Goal: Task Accomplishment & Management: Use online tool/utility

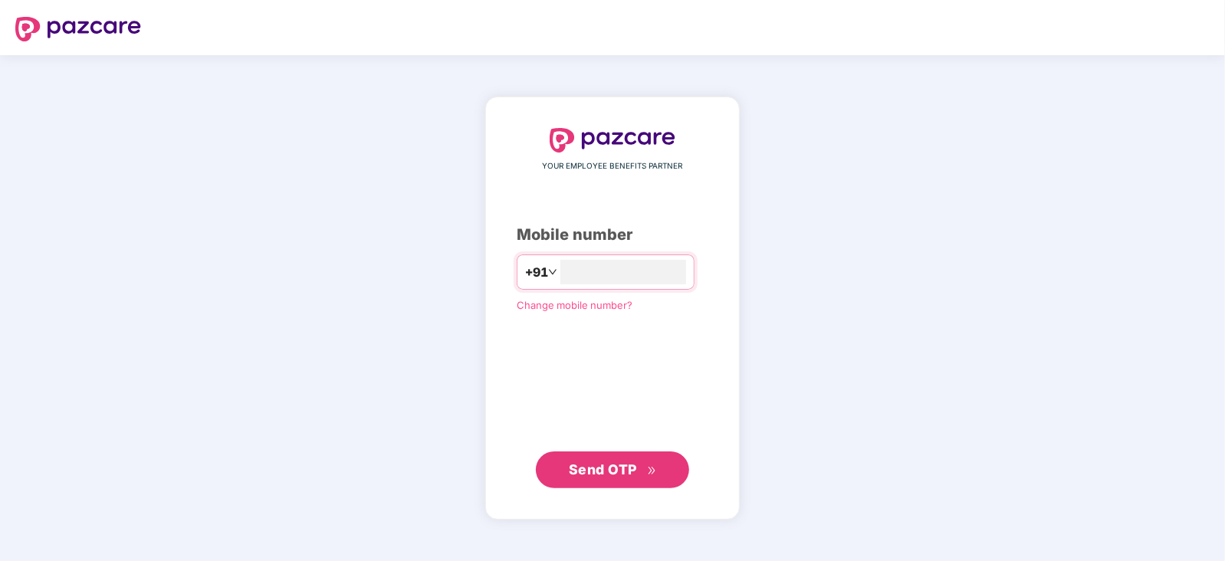
type input "**********"
click at [623, 471] on span "Send OTP" at bounding box center [603, 469] width 68 height 16
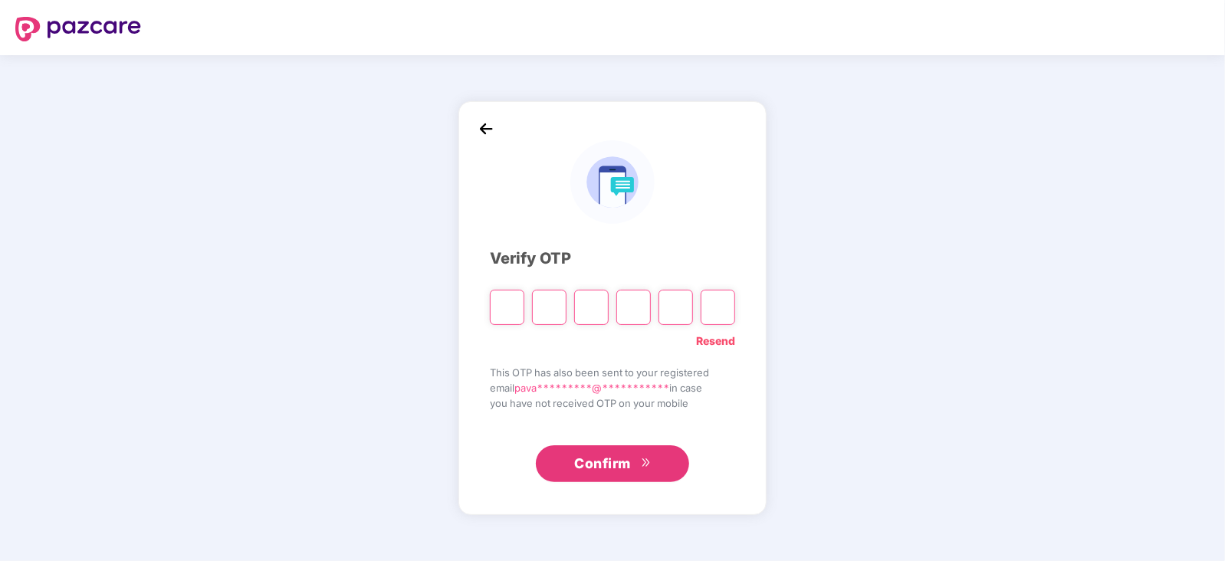
type input "*"
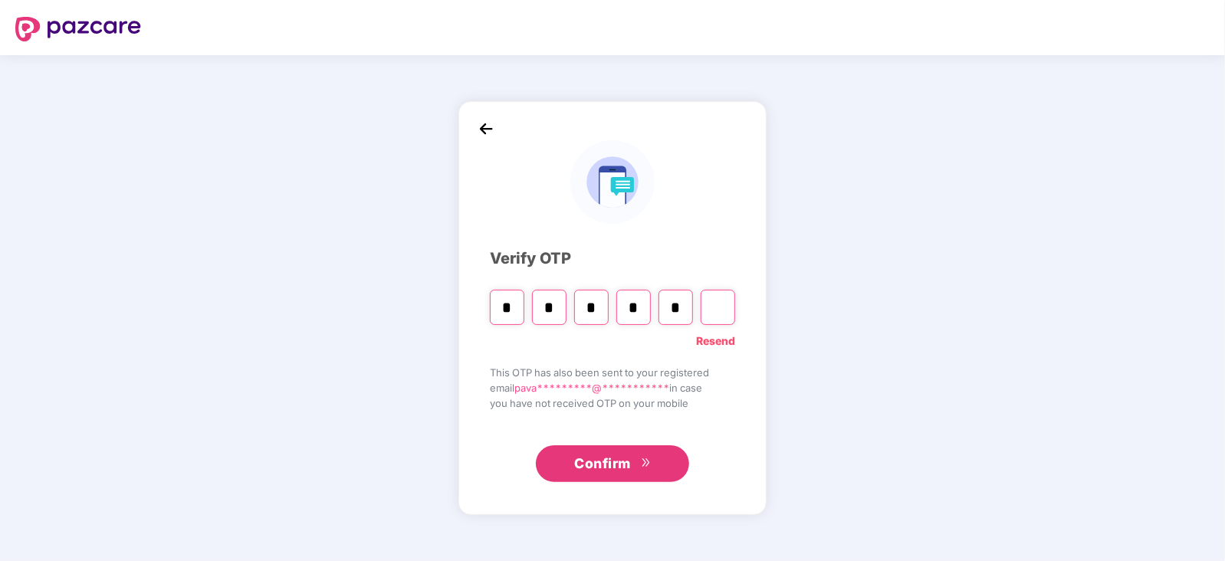
type input "*"
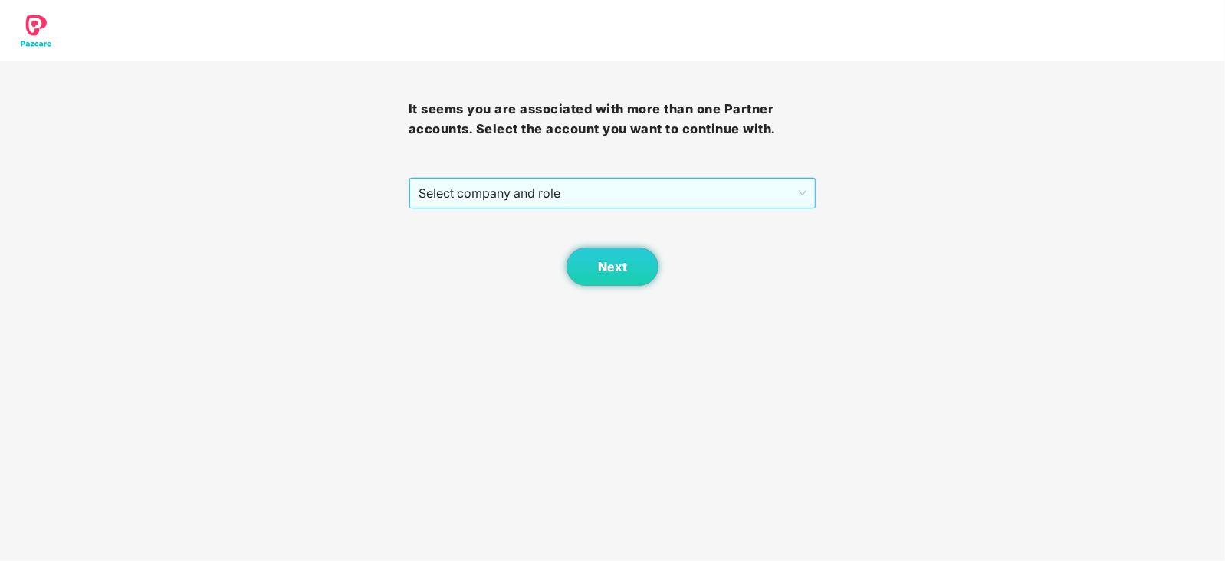
click at [718, 196] on span "Select company and role" at bounding box center [613, 193] width 389 height 29
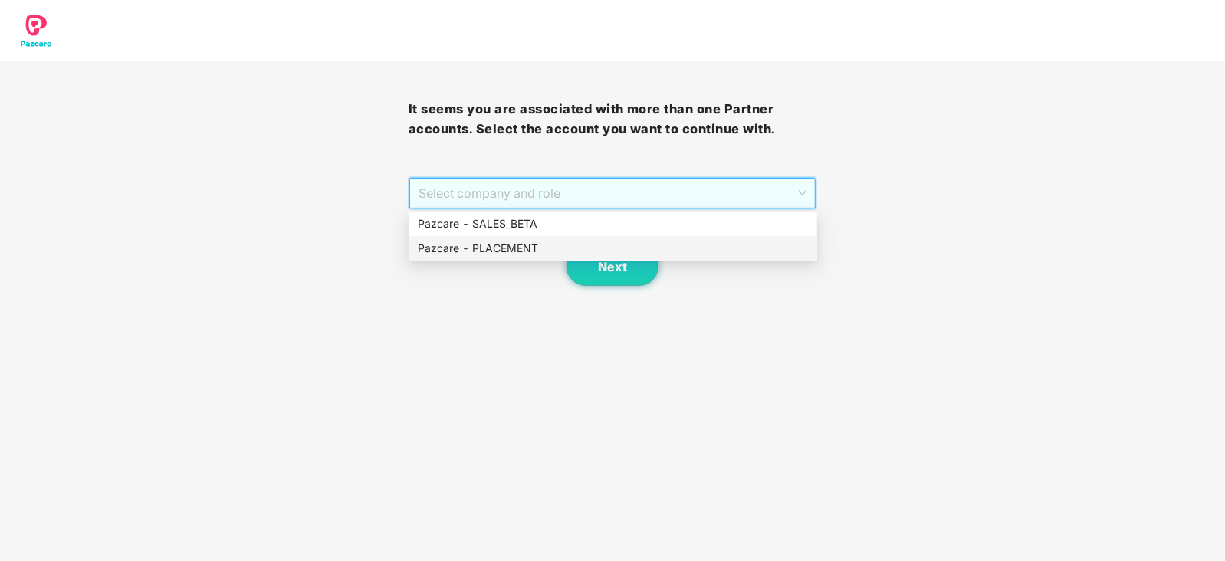
click at [595, 252] on div "Pazcare - PLACEMENT" at bounding box center [613, 248] width 390 height 17
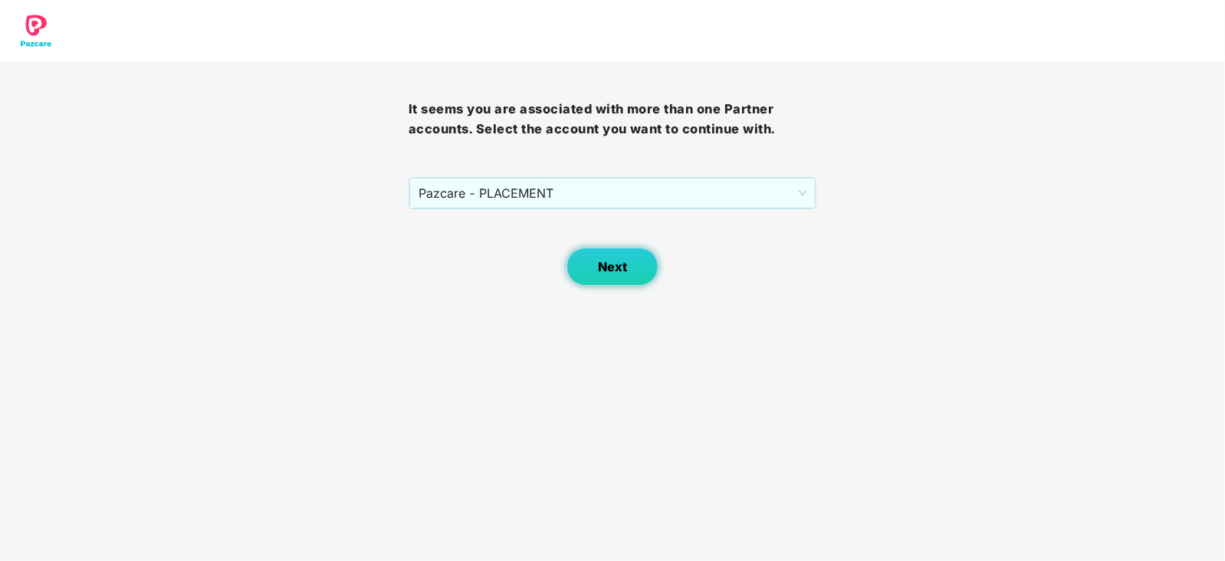
click at [609, 267] on span "Next" at bounding box center [612, 267] width 29 height 15
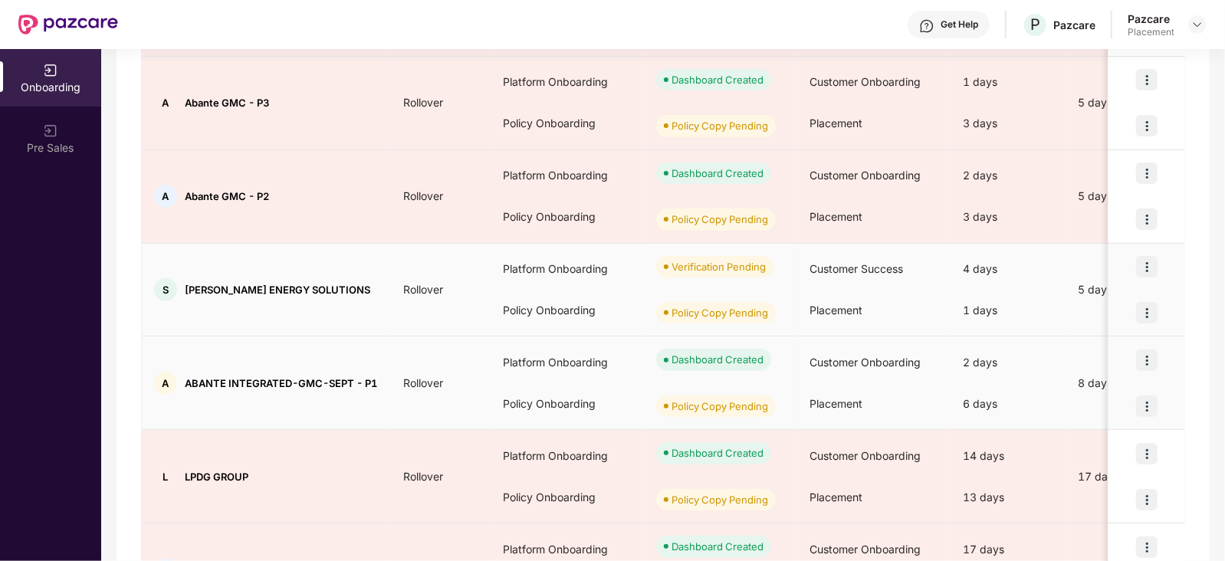
scroll to position [425, 0]
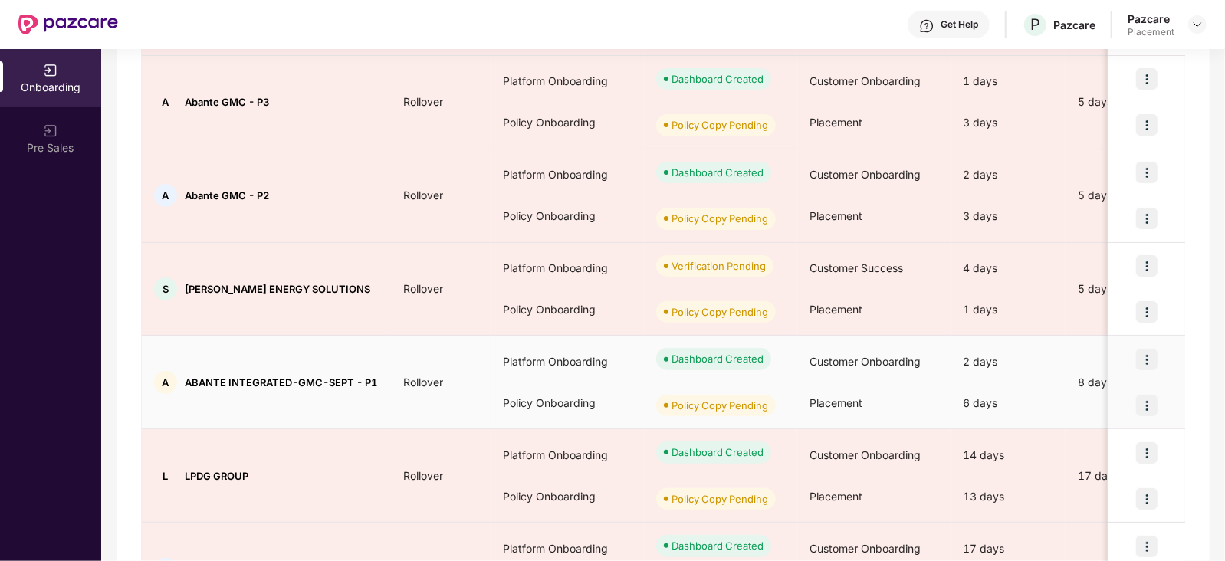
click at [1148, 404] on img at bounding box center [1146, 405] width 21 height 21
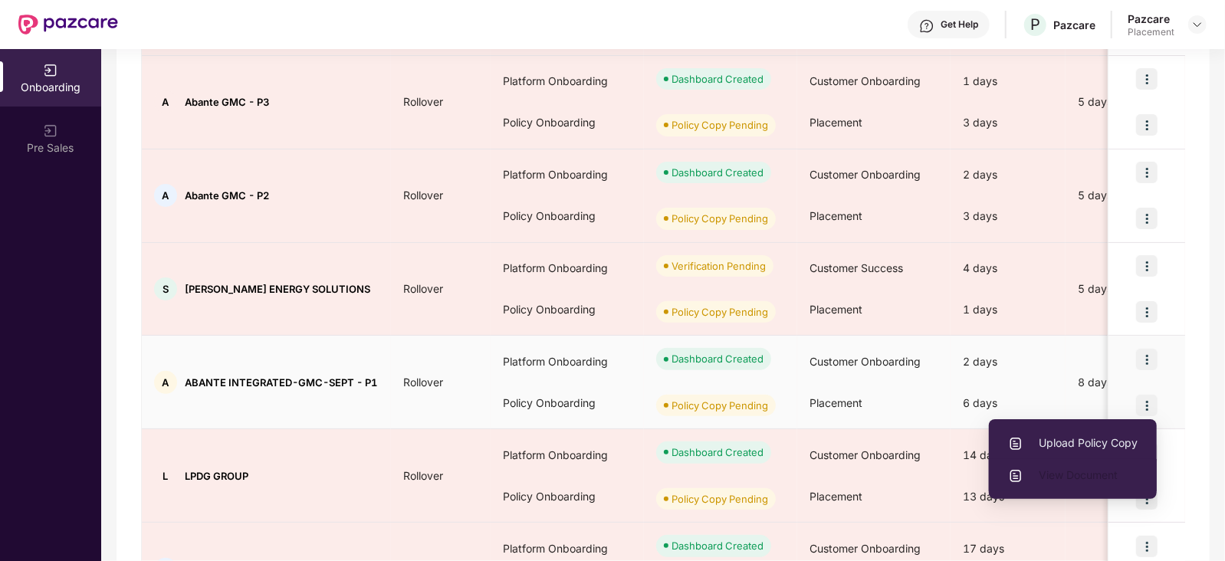
click at [1096, 475] on span "View Document" at bounding box center [1073, 475] width 130 height 17
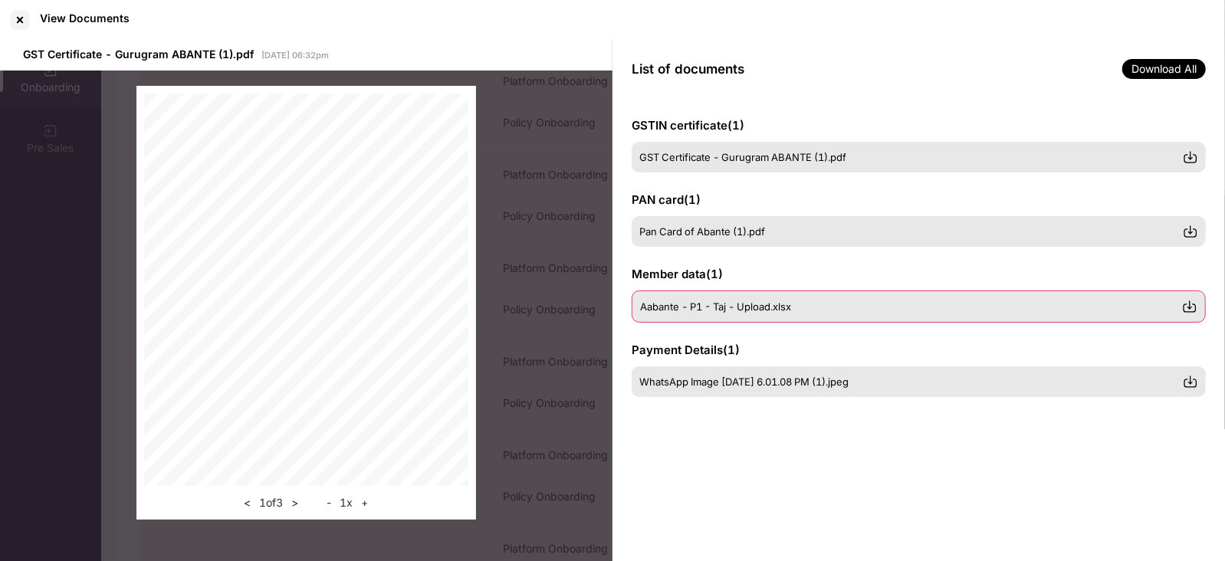
click at [805, 306] on div "Aabante - P1 - Taj - Upload.xlsx" at bounding box center [911, 307] width 542 height 12
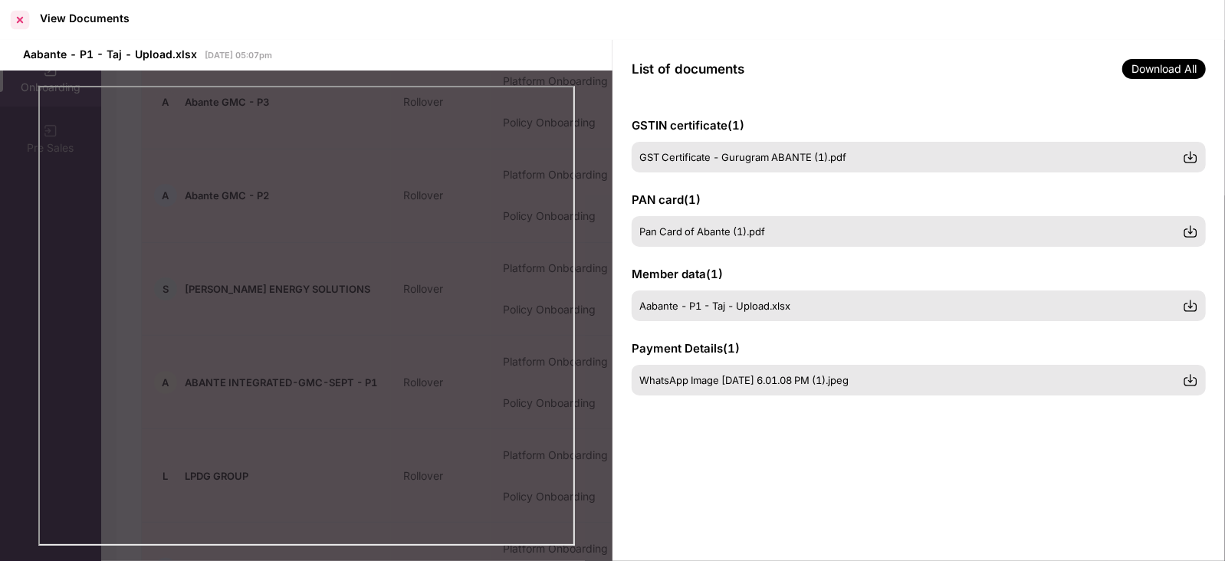
click at [17, 19] on div at bounding box center [20, 20] width 25 height 25
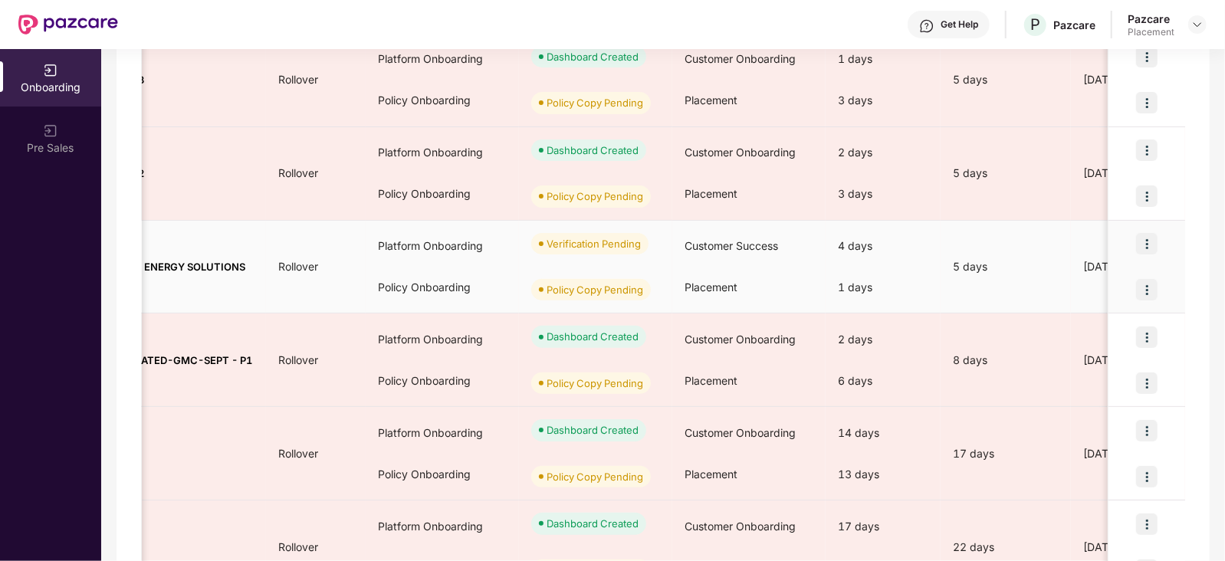
scroll to position [0, 0]
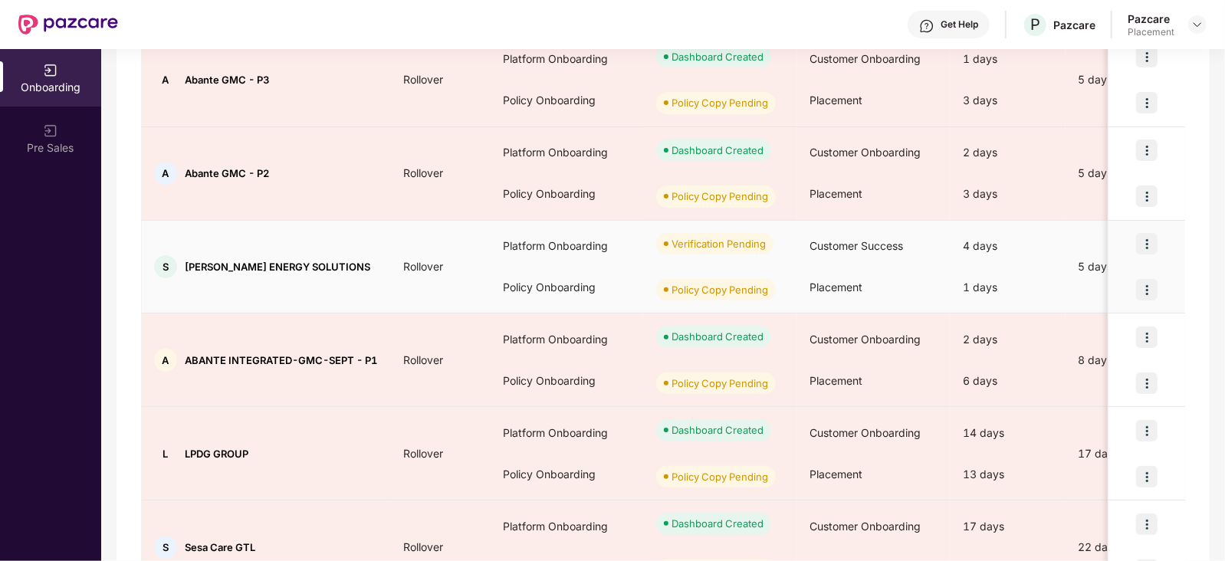
click at [187, 267] on span "[PERSON_NAME] ENERGY SOLUTIONS" at bounding box center [278, 267] width 186 height 12
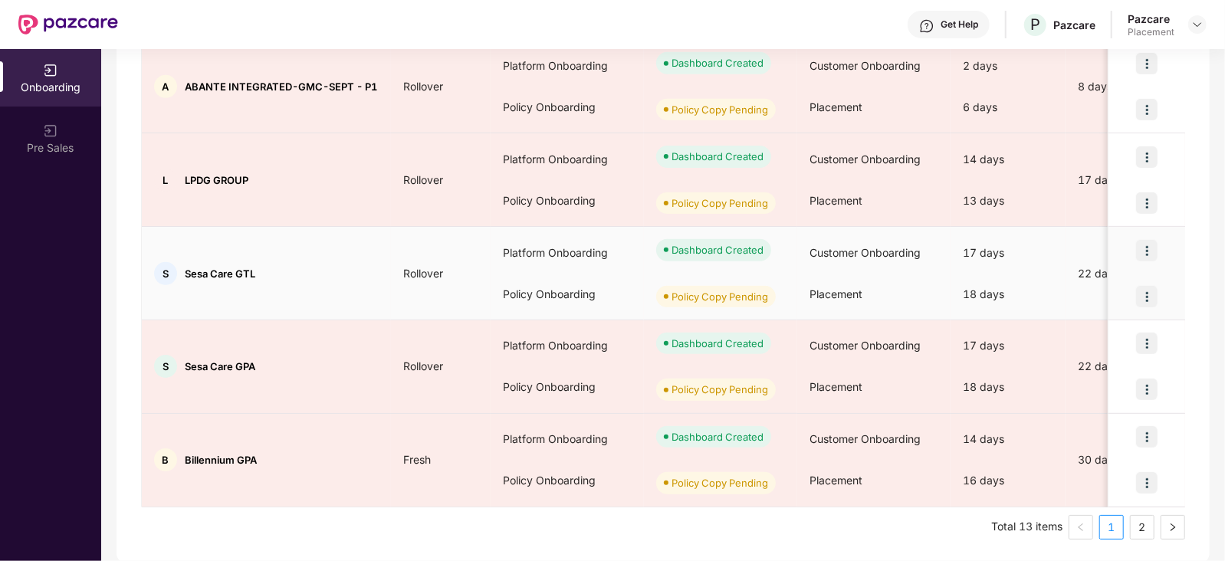
scroll to position [721, 0]
